Goal: Task Accomplishment & Management: Manage account settings

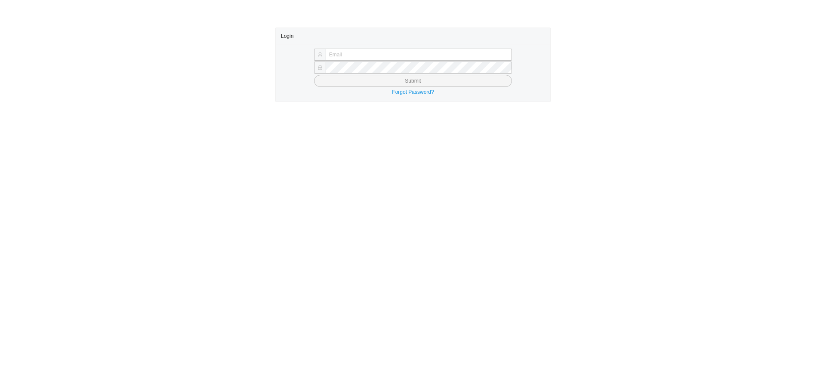
type input "[EMAIL_ADDRESS][DOMAIN_NAME]"
click at [362, 78] on button "Submit" at bounding box center [413, 81] width 198 height 12
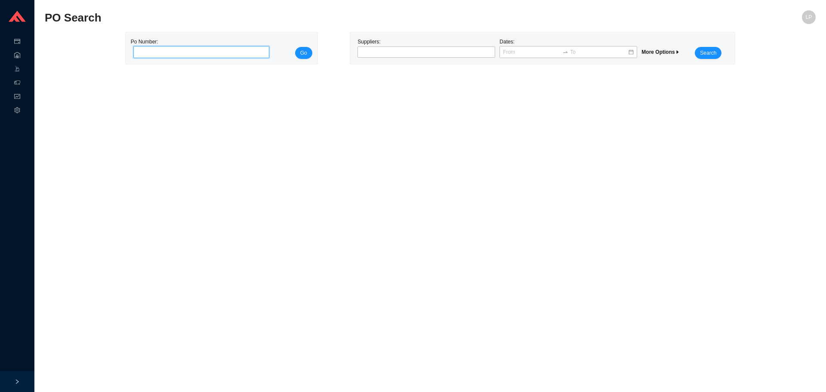
click at [206, 51] on input "tel" at bounding box center [201, 52] width 136 height 12
paste input "986337"
type input "986337"
click at [302, 52] on span "Go" at bounding box center [303, 53] width 7 height 9
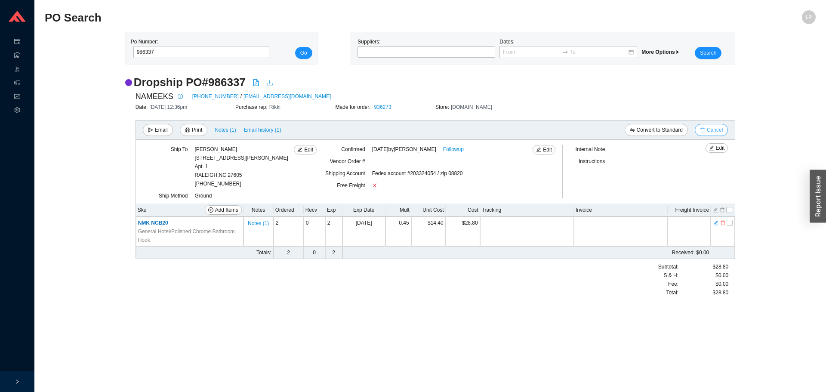
click at [720, 132] on span "Cancel" at bounding box center [714, 130] width 16 height 9
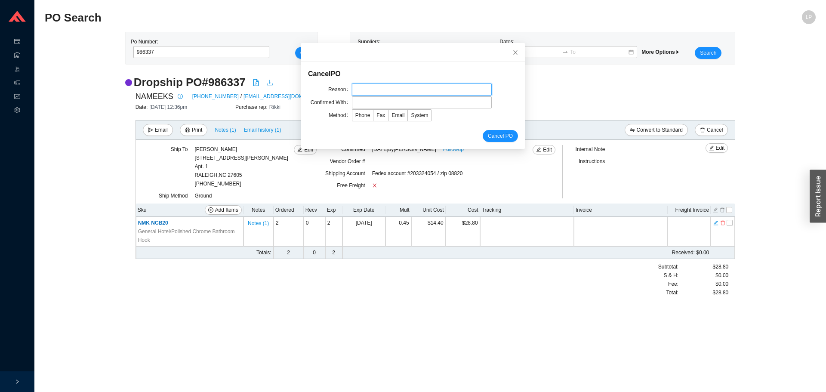
click at [361, 86] on input "text" at bounding box center [422, 89] width 140 height 12
type input "lead time"
click at [373, 104] on input "text" at bounding box center [422, 102] width 140 height 12
drag, startPoint x: 378, startPoint y: 101, endPoint x: 370, endPoint y: 104, distance: 8.0
click at [370, 104] on input "[PERSON_NAME]" at bounding box center [422, 102] width 140 height 12
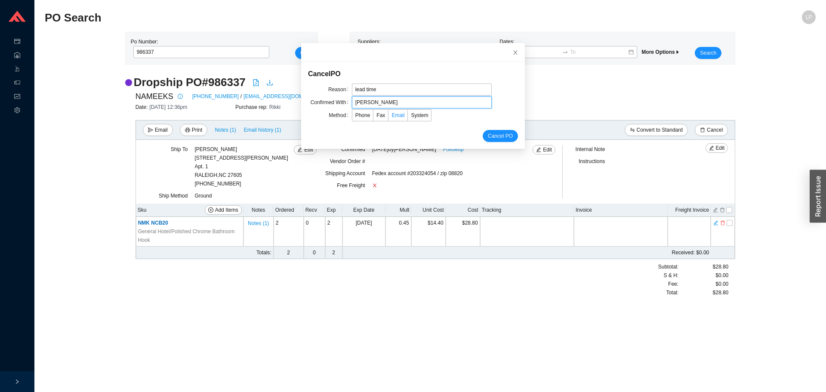
type input "[PERSON_NAME]"
click at [388, 119] on label "Email" at bounding box center [397, 115] width 19 height 12
click at [388, 117] on input "Email" at bounding box center [388, 117] width 0 height 0
click at [496, 129] on form "Cancel PO Reason lead time Confirmed With [PERSON_NAME] Method Phone Fax Email …" at bounding box center [413, 105] width 210 height 74
click at [495, 133] on span "Cancel PO" at bounding box center [500, 136] width 25 height 9
